Goal: Information Seeking & Learning: Learn about a topic

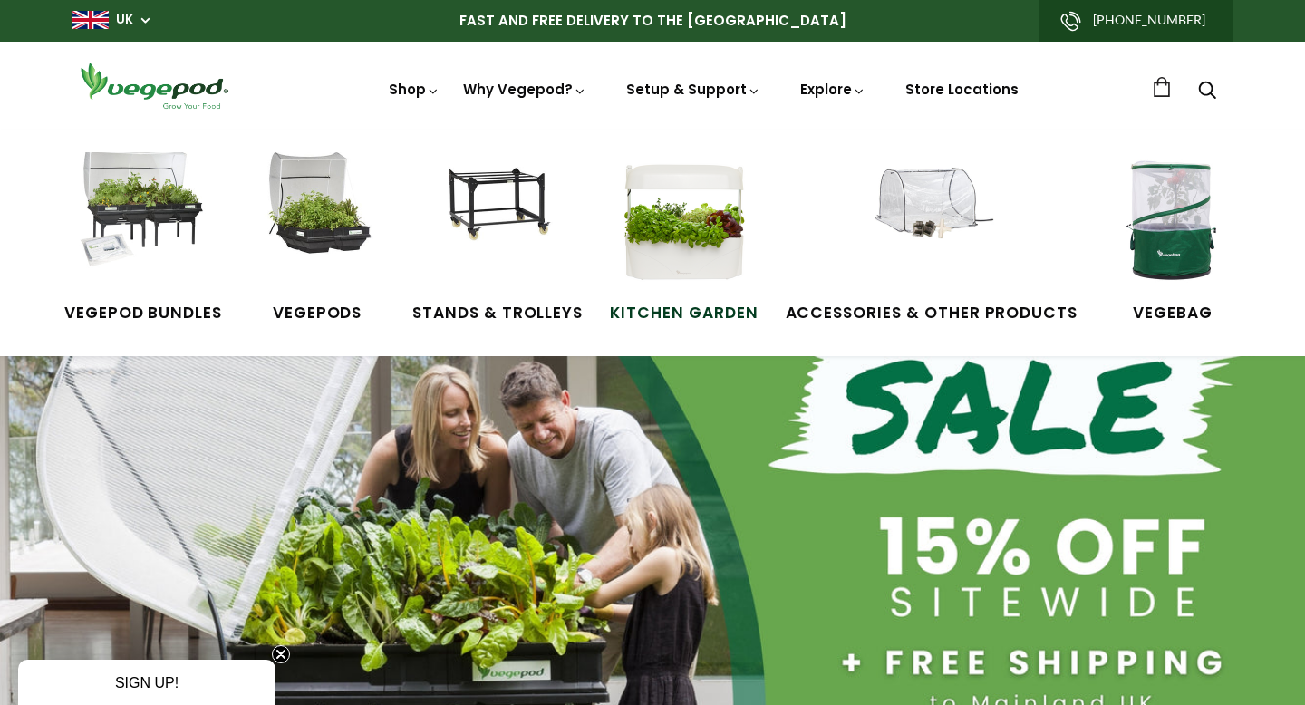
scroll to position [0, 623]
click at [337, 210] on img at bounding box center [317, 220] width 136 height 136
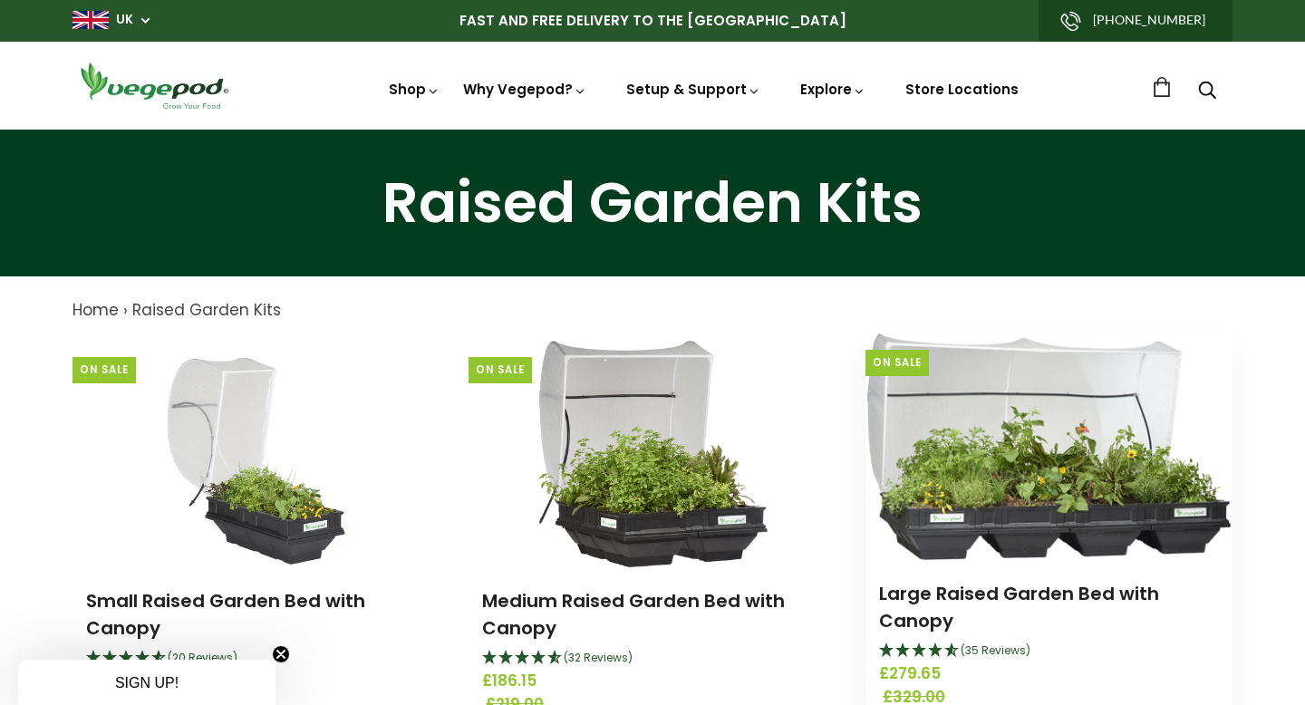
click at [962, 543] on img at bounding box center [1048, 446] width 362 height 227
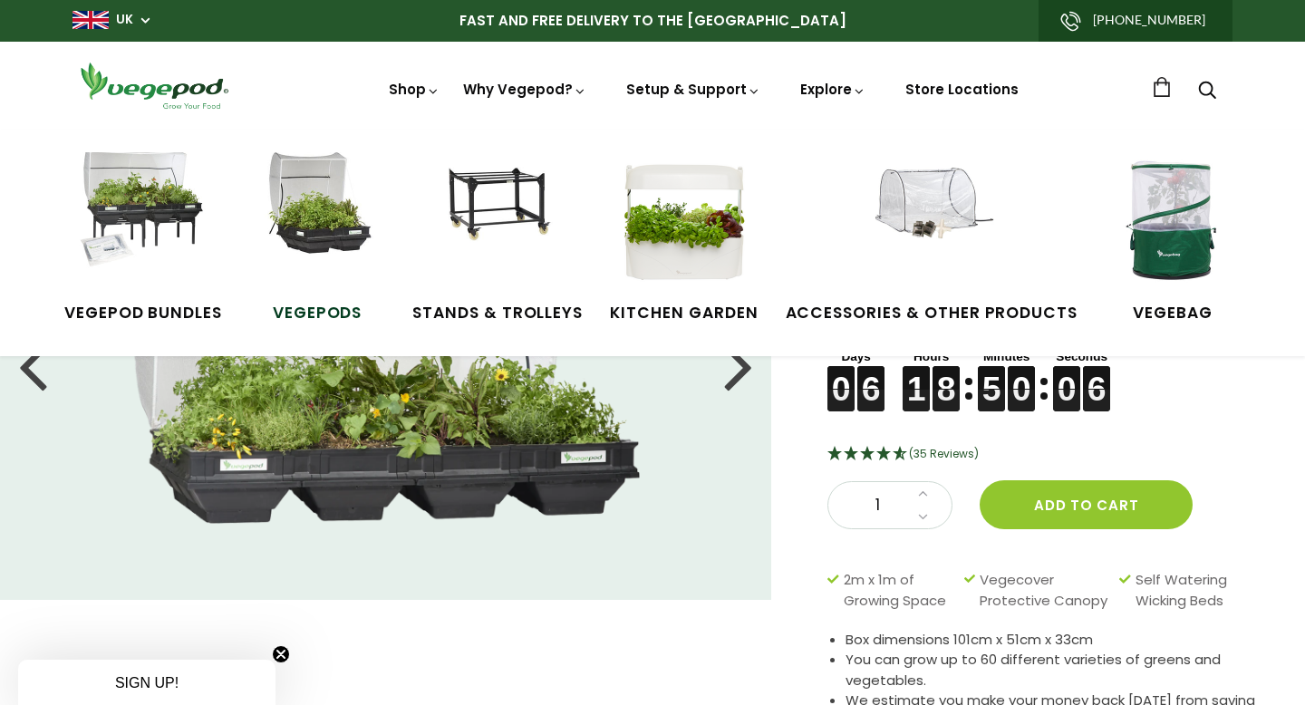
click at [351, 190] on img at bounding box center [317, 220] width 136 height 136
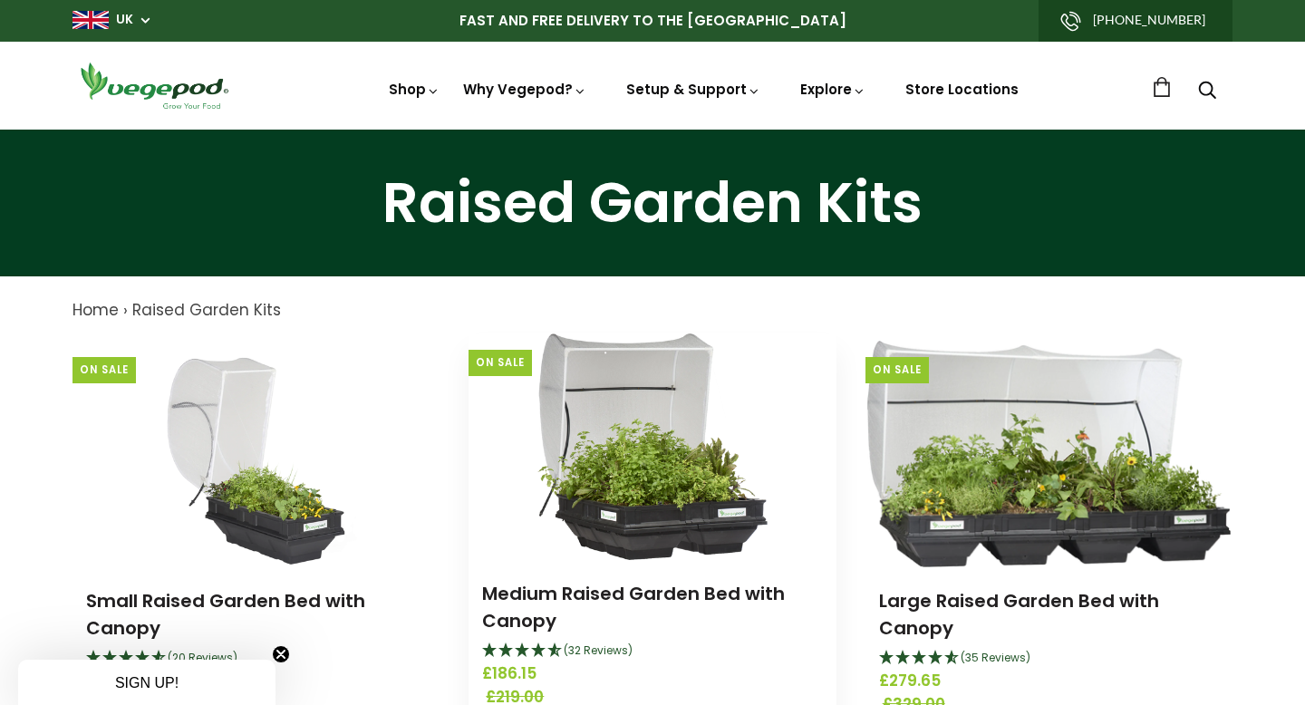
click at [697, 412] on img at bounding box center [652, 446] width 230 height 227
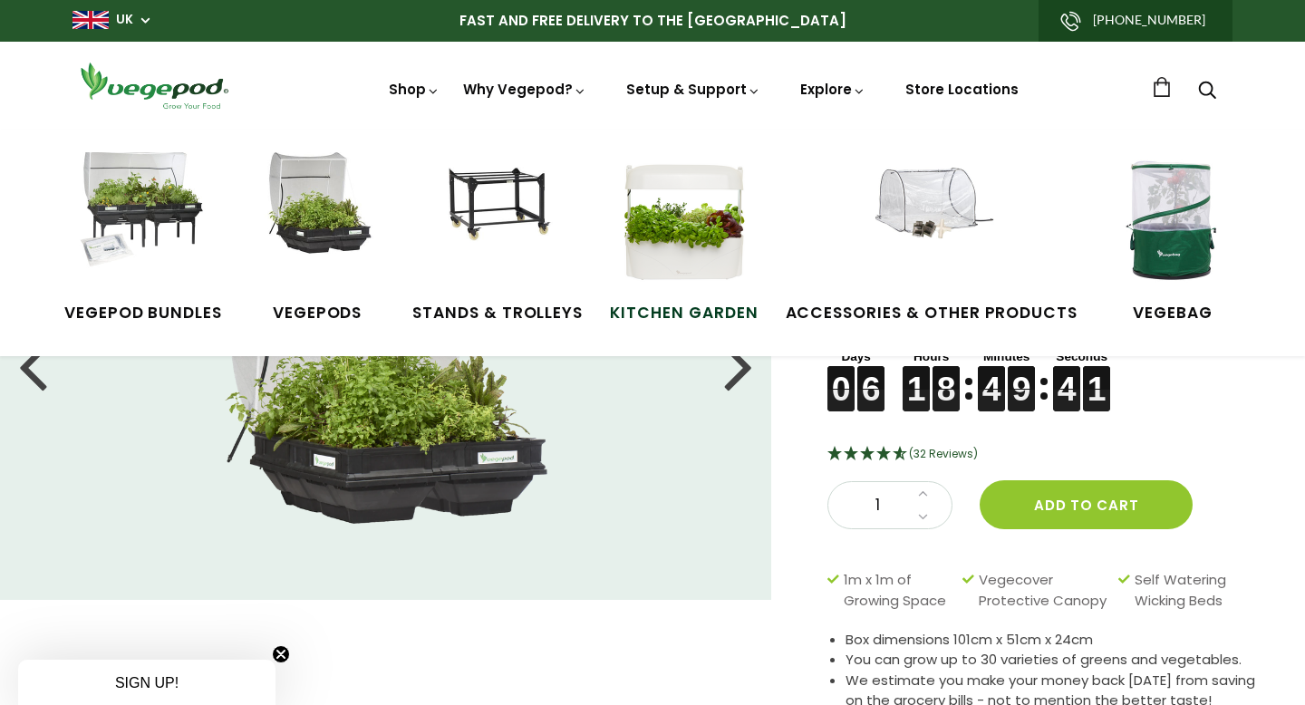
click at [717, 275] on img at bounding box center [684, 220] width 136 height 136
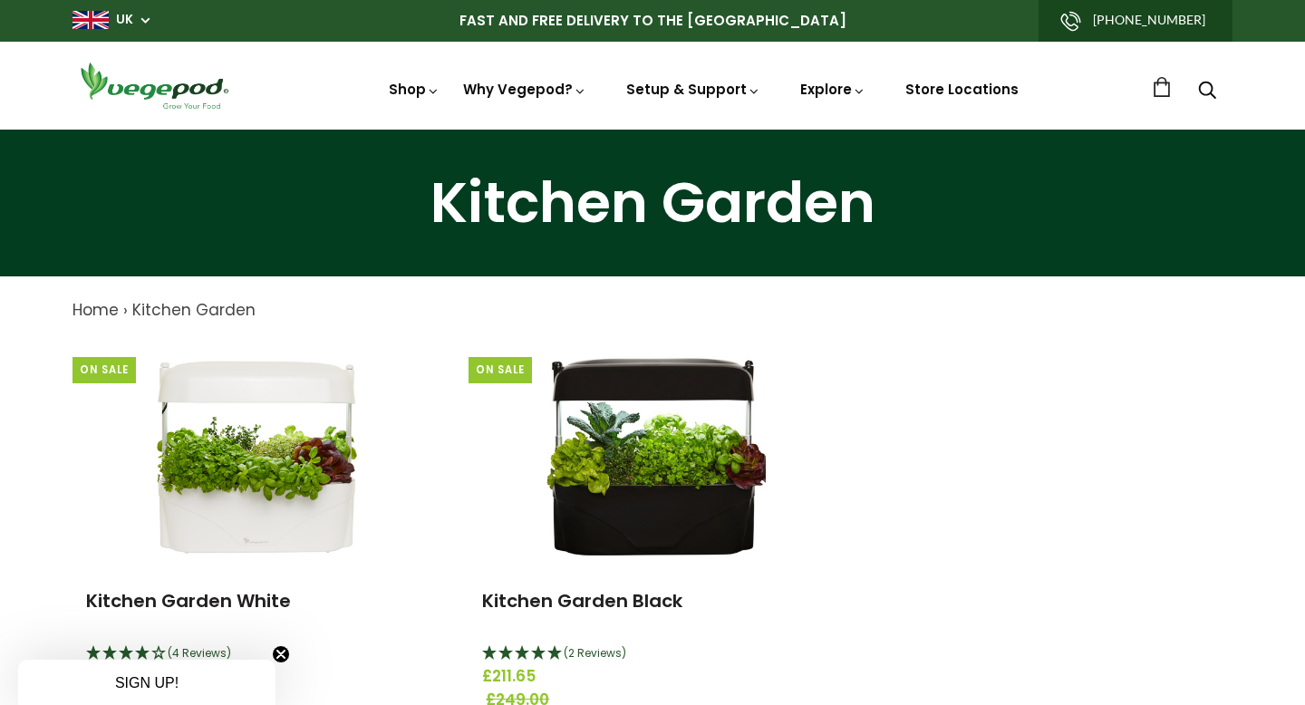
click at [291, 252] on div "Kitchen Garden" at bounding box center [652, 203] width 1305 height 147
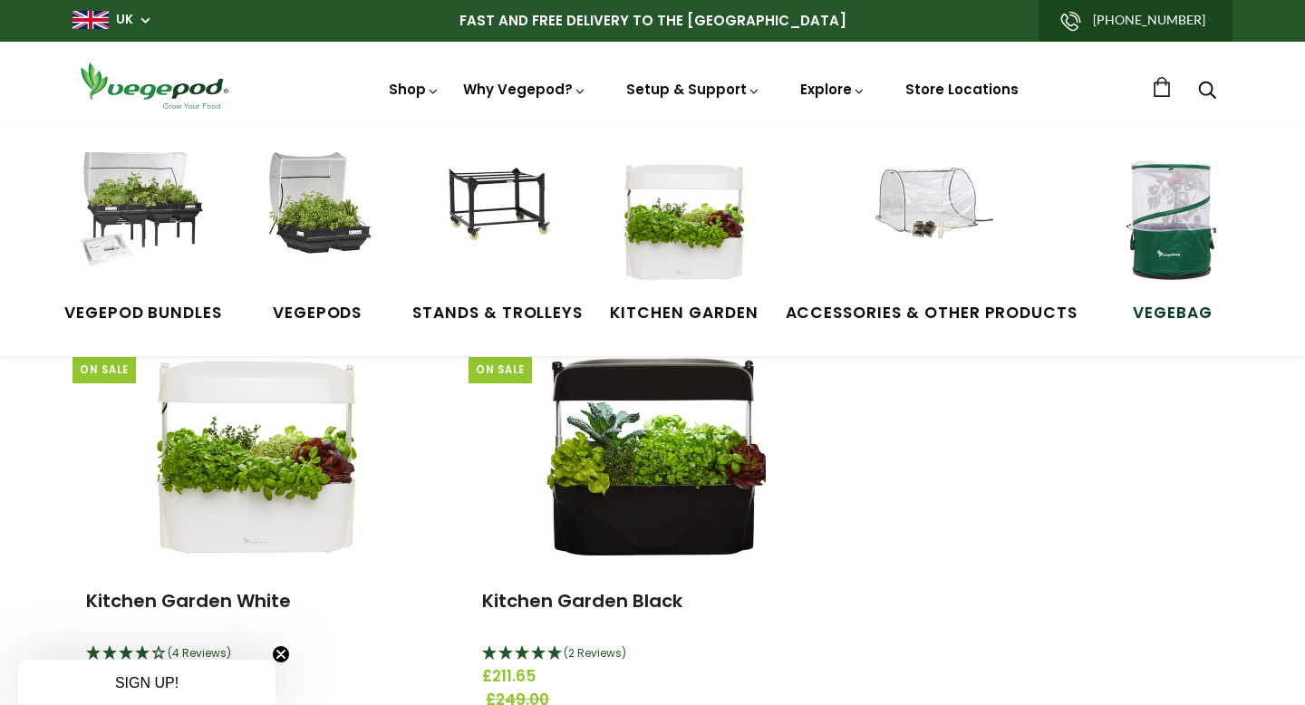
click at [1148, 217] on img at bounding box center [1173, 220] width 136 height 136
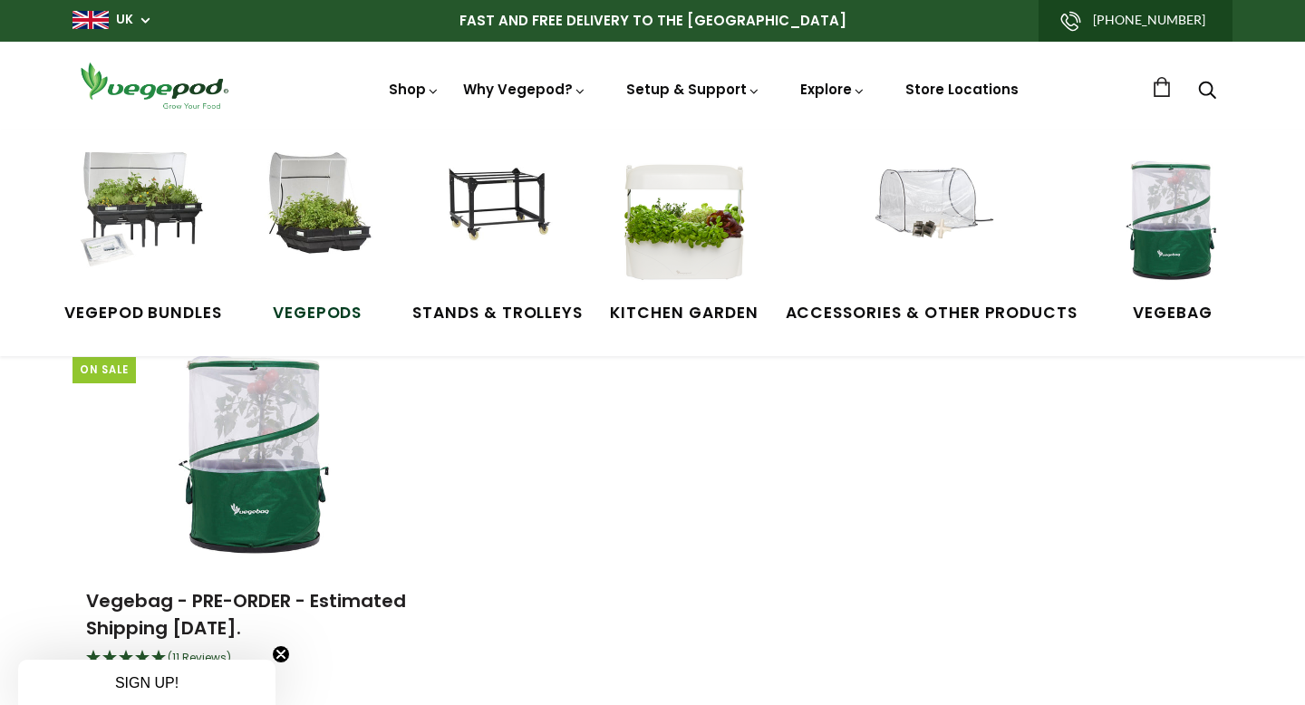
click at [343, 216] on img at bounding box center [317, 220] width 136 height 136
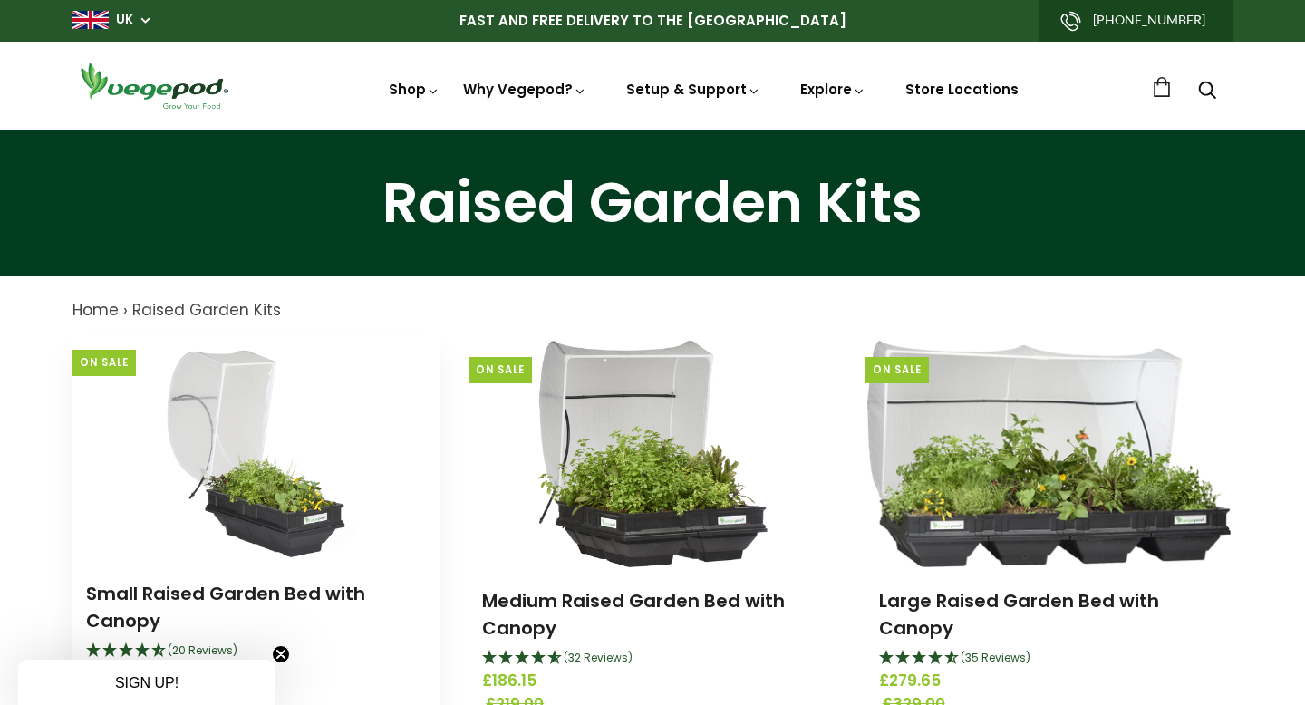
click at [261, 395] on img at bounding box center [257, 446] width 216 height 227
